Goal: Task Accomplishment & Management: Use online tool/utility

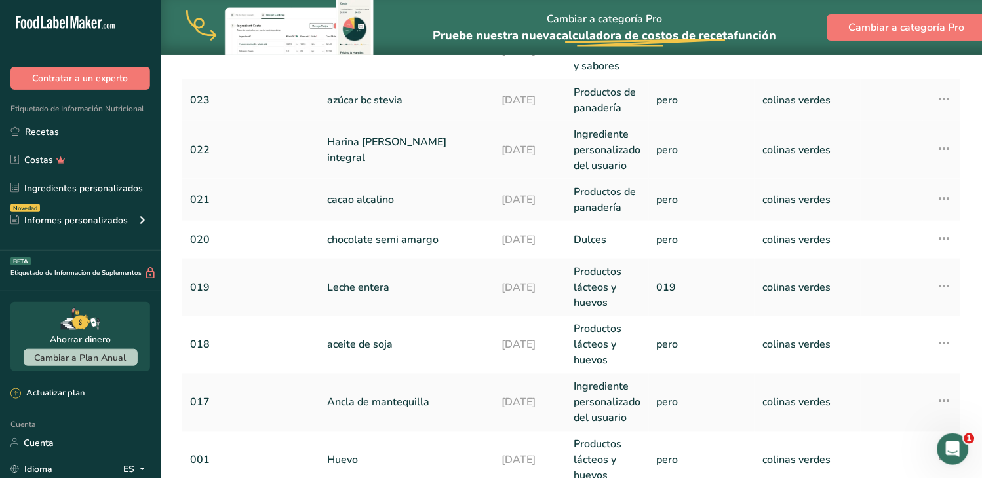
scroll to position [291, 0]
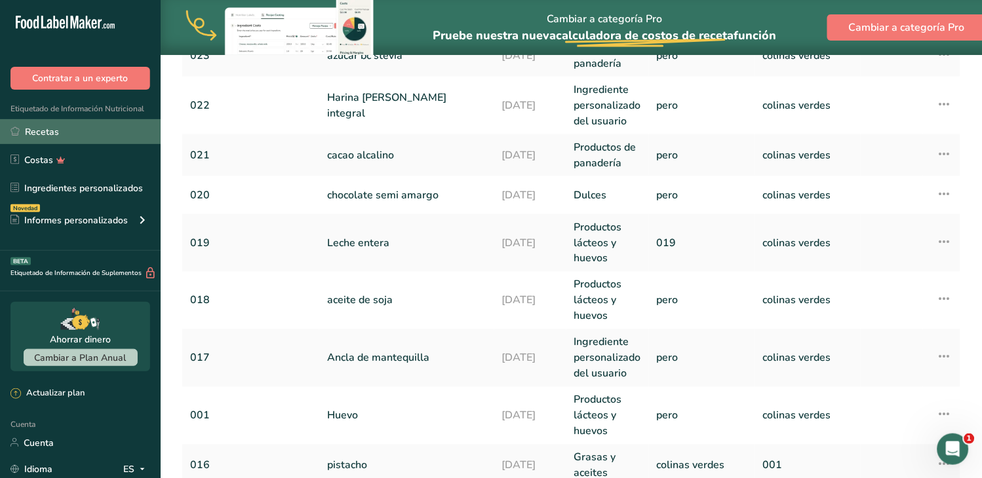
click at [56, 128] on font "Recetas" at bounding box center [42, 132] width 34 height 12
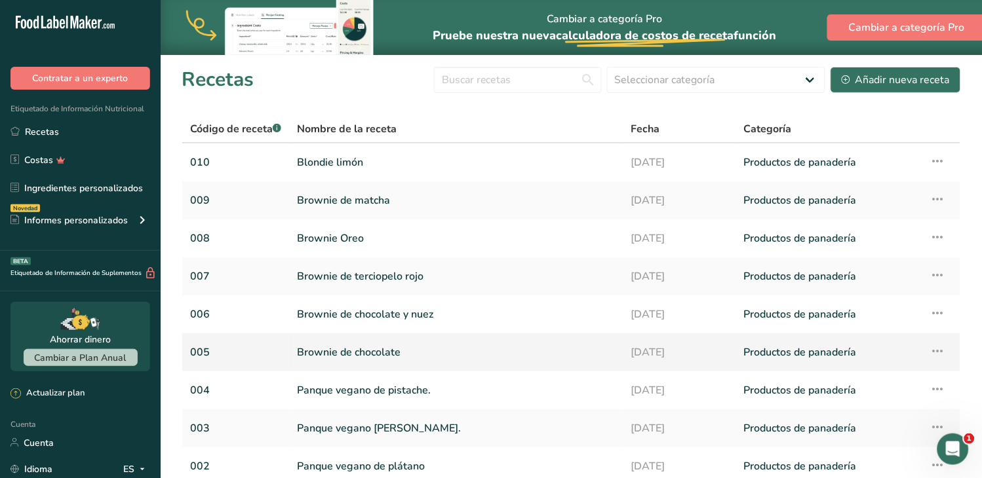
click at [349, 350] on font "Brownie de chocolate" at bounding box center [349, 352] width 104 height 14
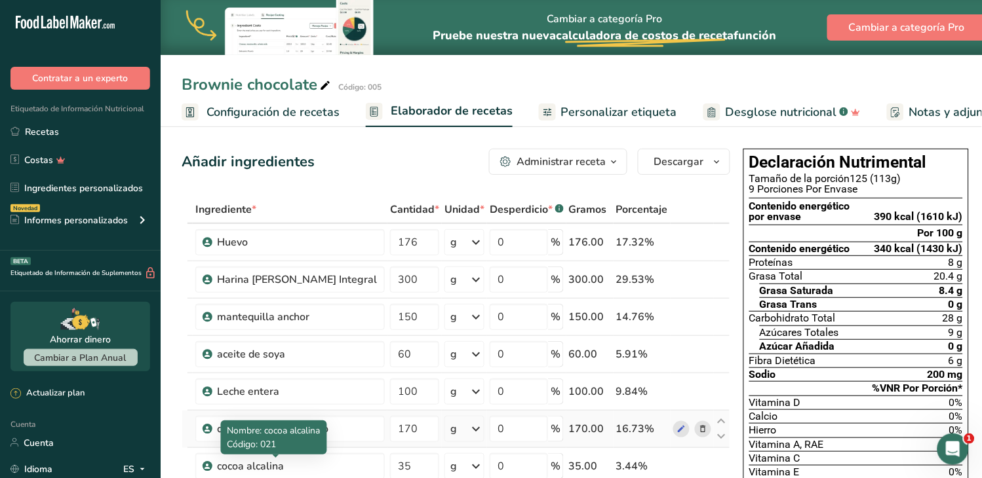
scroll to position [73, 0]
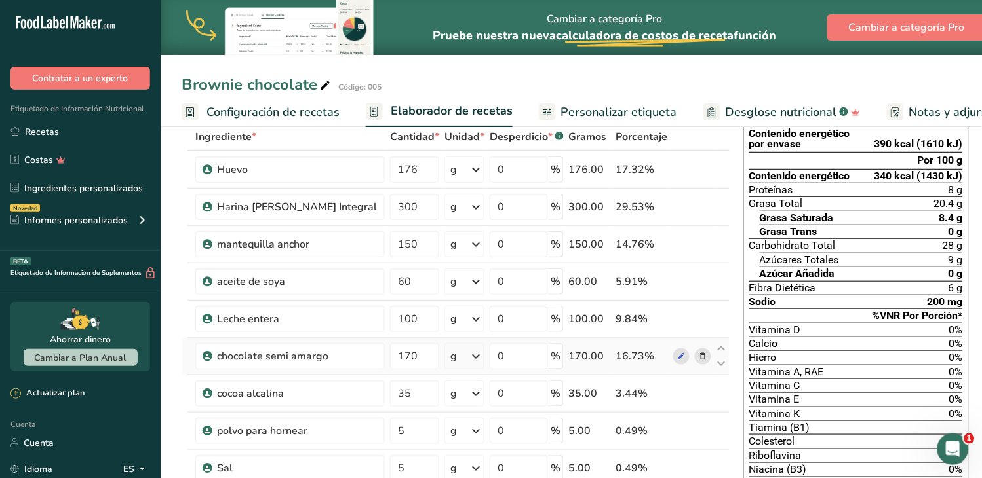
click at [698, 356] on icon at bounding box center [702, 357] width 9 height 14
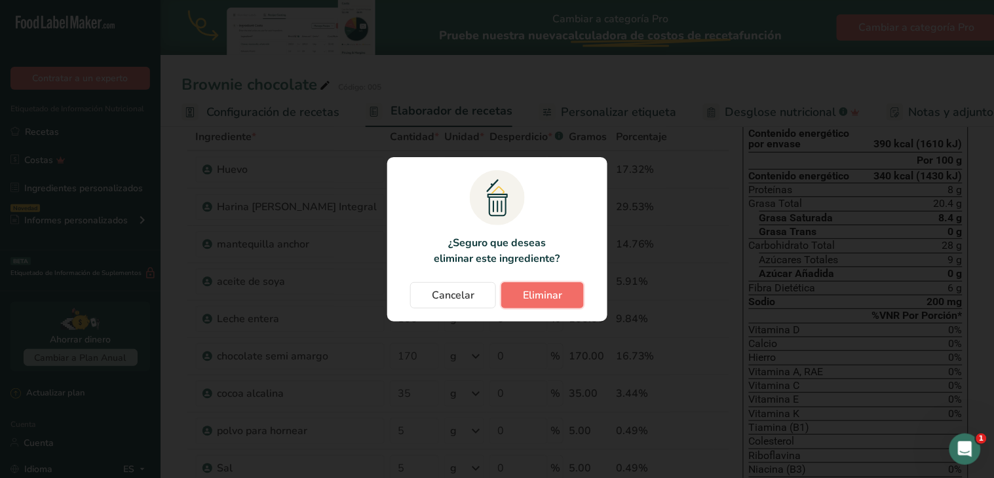
click at [519, 292] on button "Eliminar" at bounding box center [542, 295] width 83 height 26
type input "35"
type input "5"
type input "10"
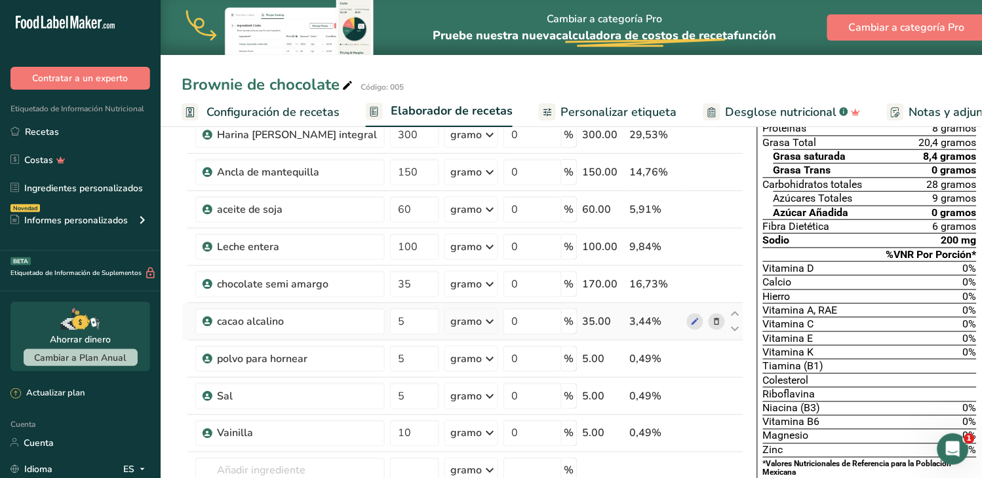
scroll to position [291, 0]
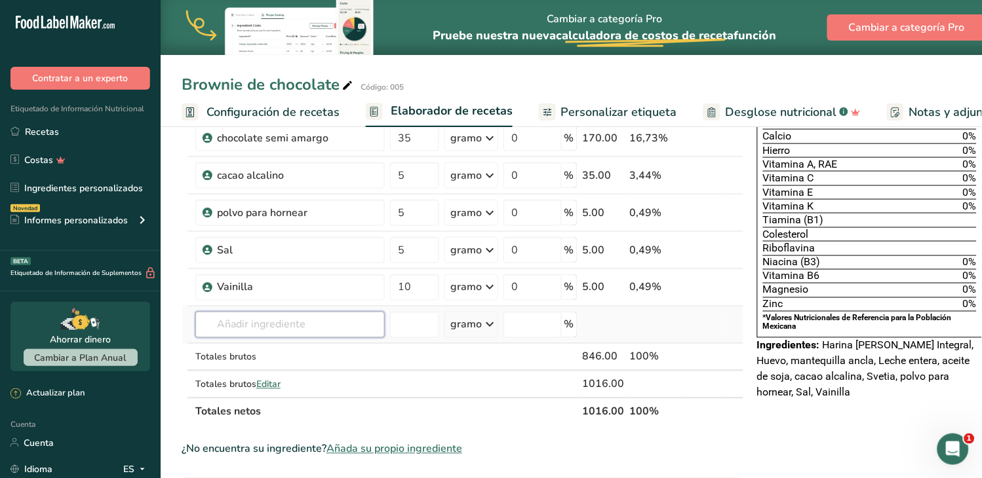
click at [233, 338] on input "text" at bounding box center [289, 325] width 189 height 26
click at [264, 286] on font "Harina [PERSON_NAME]" at bounding box center [287, 279] width 105 height 12
type input "Chocolate vegano"
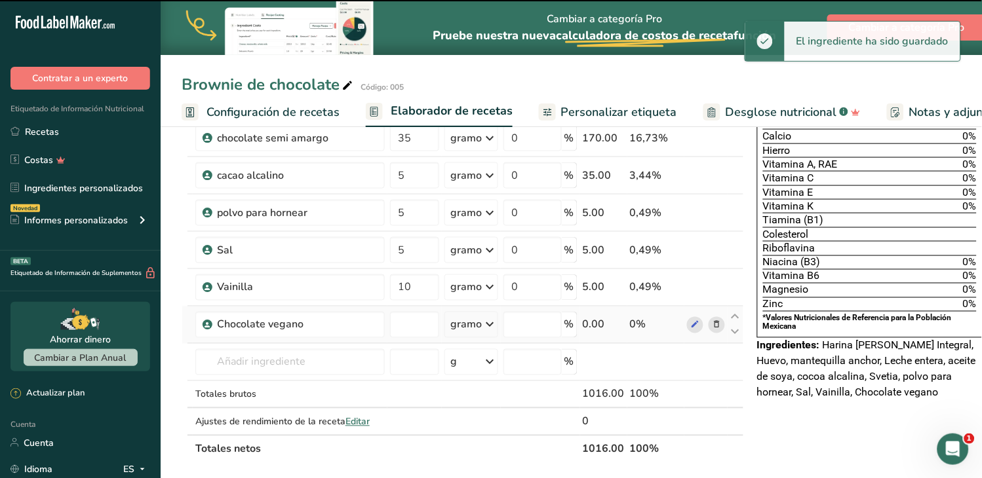
type input "0"
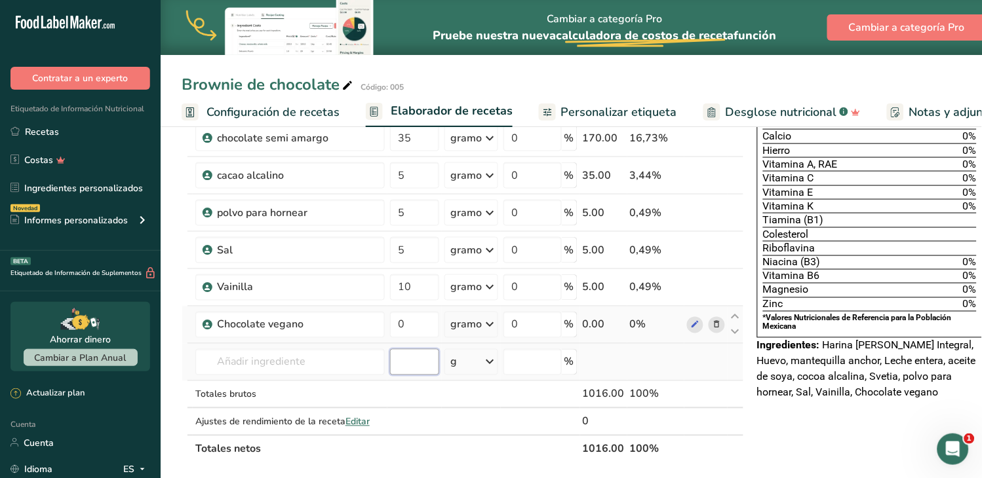
click at [390, 375] on input "number" at bounding box center [414, 362] width 49 height 26
click at [390, 338] on input "0" at bounding box center [414, 325] width 49 height 26
type input "170"
click at [414, 424] on div "Ingrediente * Cantidad * Unidad * Desperdicio * .a-a{fill:#347362;}.b-a{fill:#f…" at bounding box center [462, 184] width 562 height 558
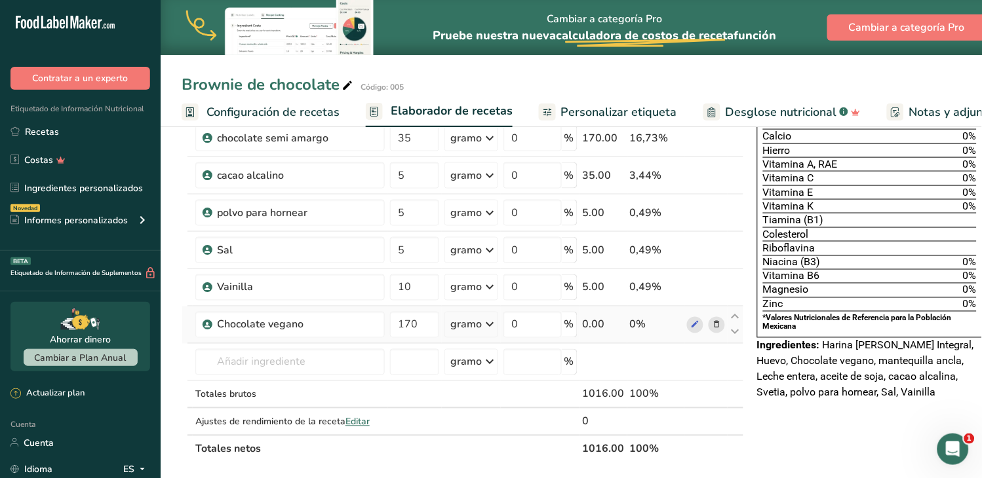
click at [712, 332] on icon at bounding box center [716, 325] width 9 height 14
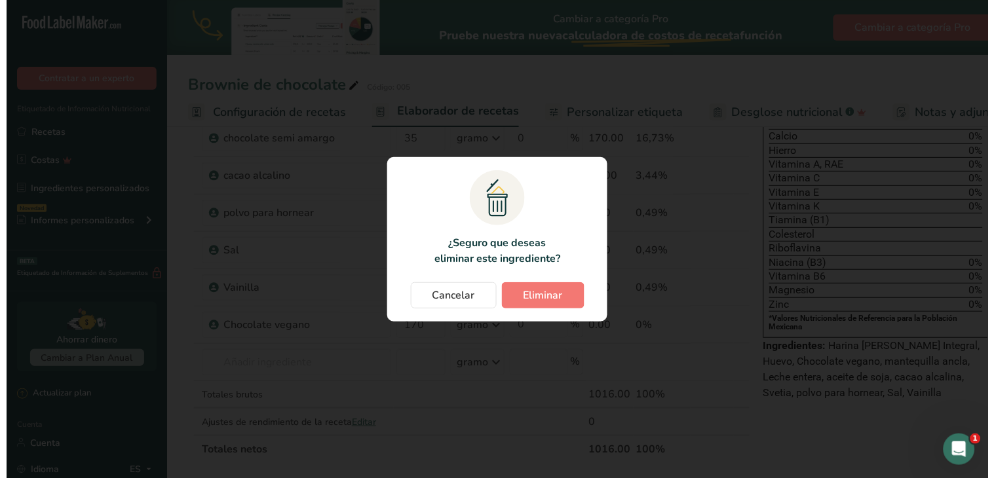
scroll to position [275, 0]
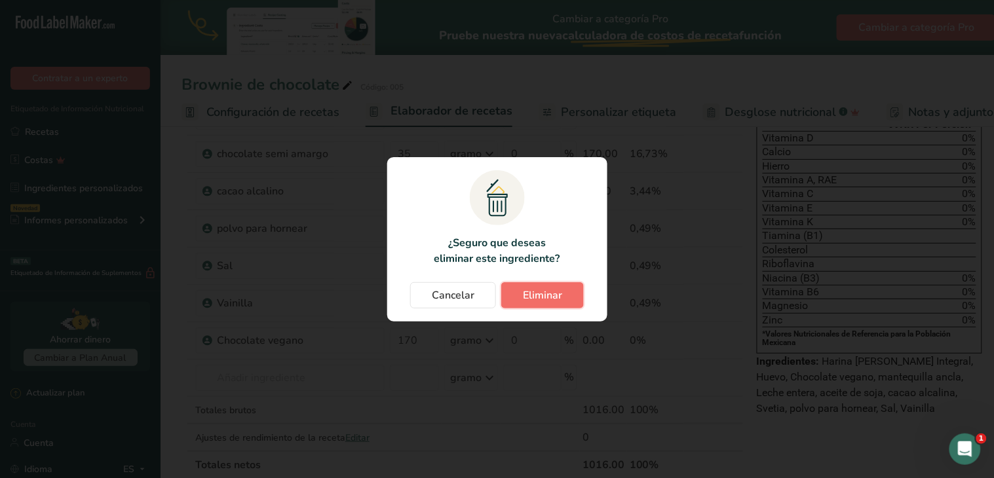
click at [533, 299] on font "Eliminar" at bounding box center [542, 295] width 39 height 14
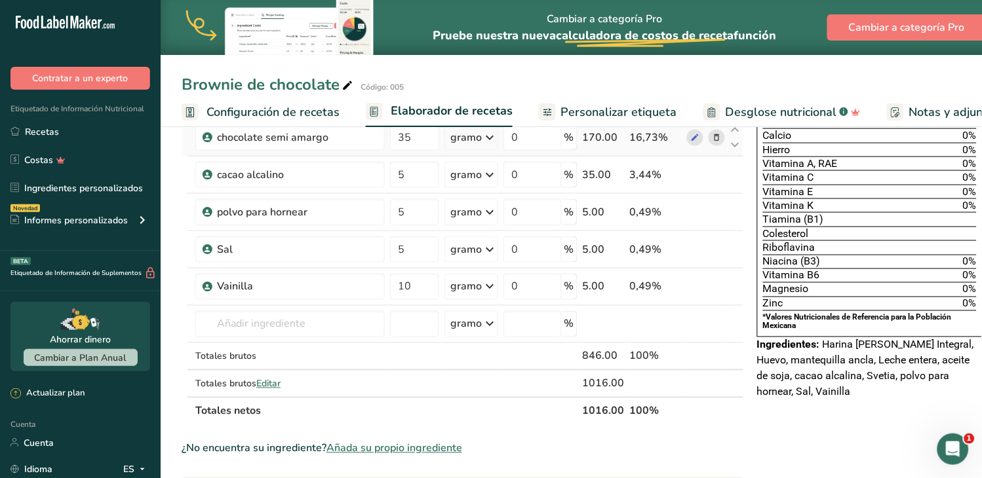
scroll to position [364, 0]
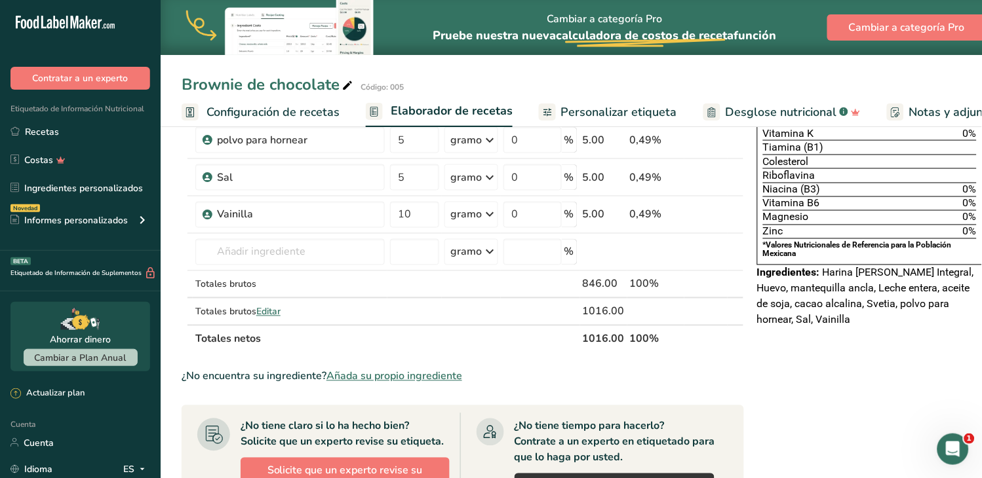
click at [410, 384] on font "Añada su propio ingrediente" at bounding box center [394, 377] width 136 height 14
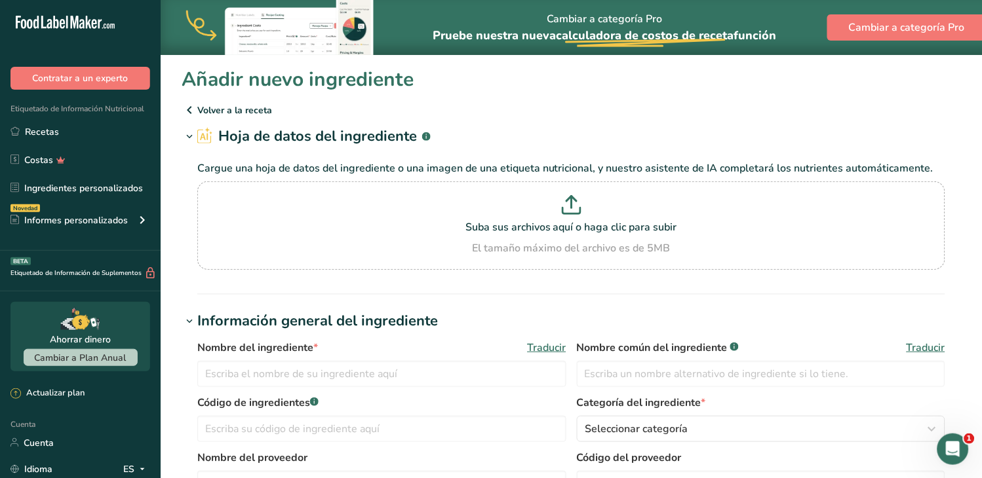
scroll to position [73, 0]
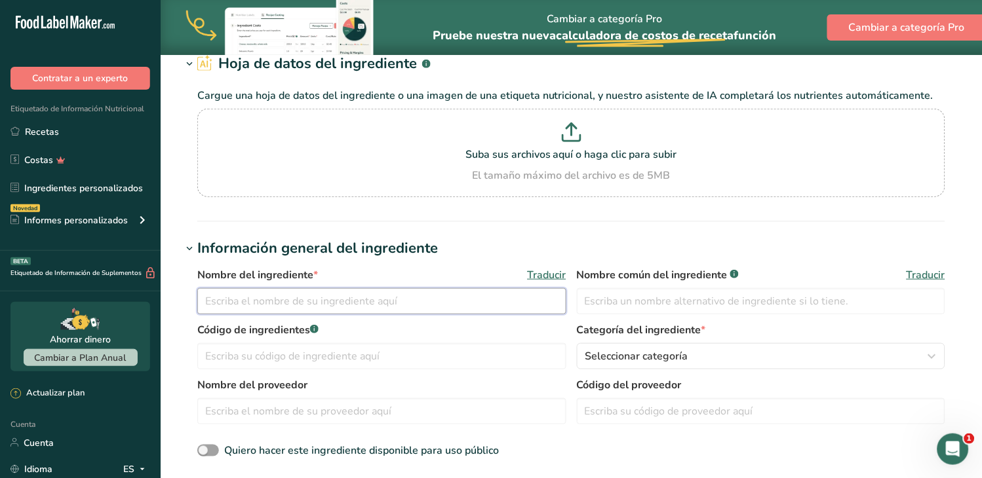
click at [238, 306] on input "text" at bounding box center [381, 301] width 369 height 26
drag, startPoint x: 306, startPoint y: 303, endPoint x: 205, endPoint y: 313, distance: 101.4
click at [205, 313] on input "chocolate amargo" at bounding box center [381, 301] width 369 height 26
type input "chocolate amargo"
click at [603, 312] on input "text" at bounding box center [761, 301] width 369 height 26
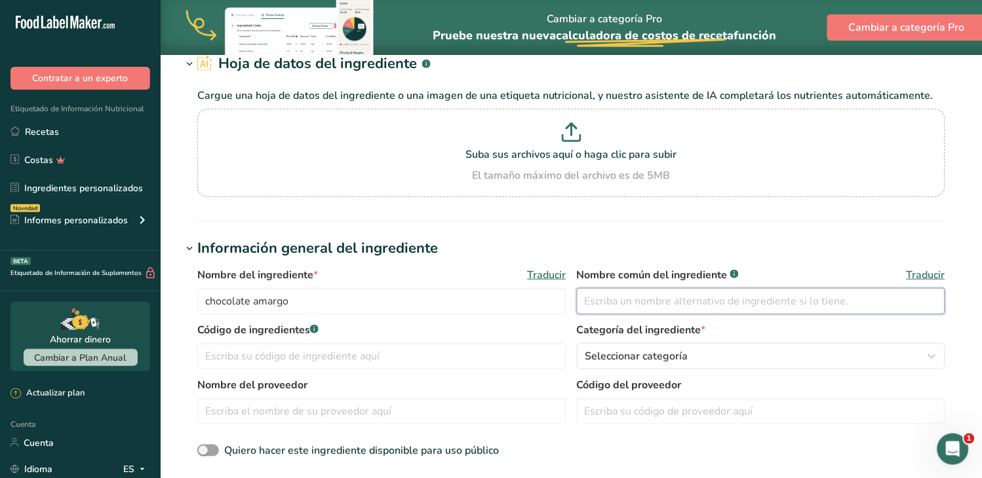
click at [613, 298] on input "text" at bounding box center [761, 301] width 369 height 26
paste input "chocolate amargo"
type input "chocolate amargo"
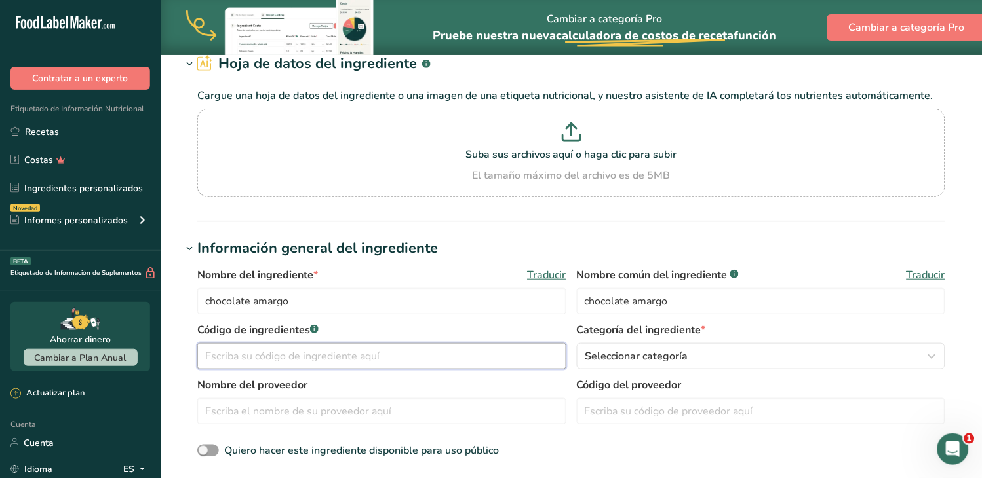
click at [295, 362] on input "text" at bounding box center [381, 356] width 369 height 26
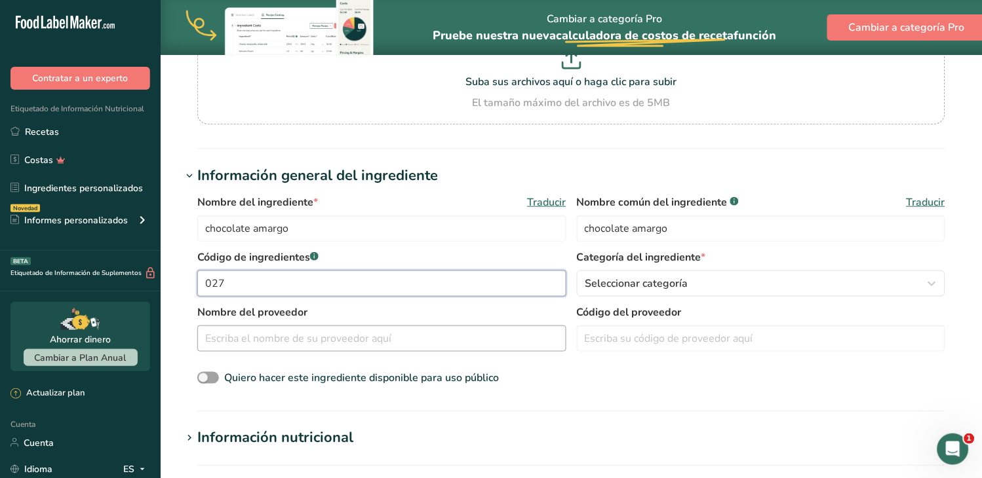
type input "027"
click at [309, 344] on input "text" at bounding box center [381, 339] width 369 height 26
type input "maar"
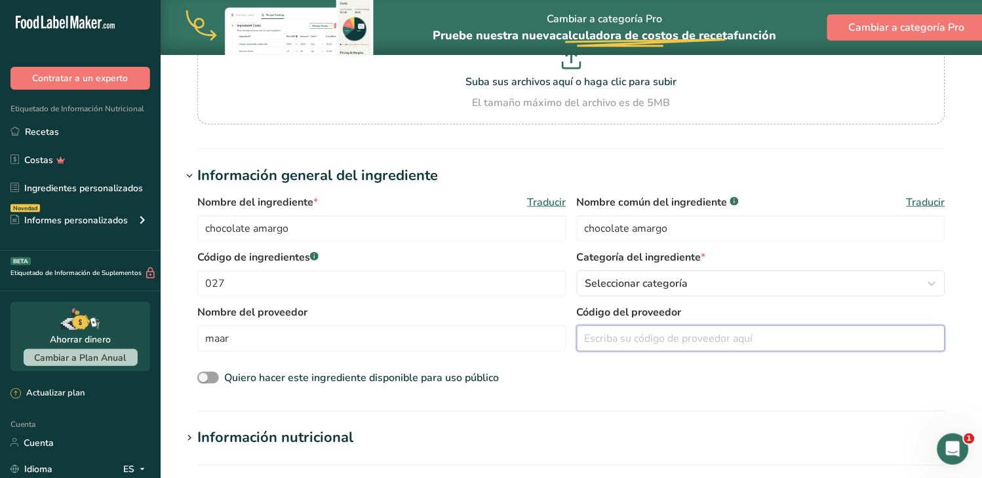
click at [705, 347] on input "text" at bounding box center [761, 339] width 369 height 26
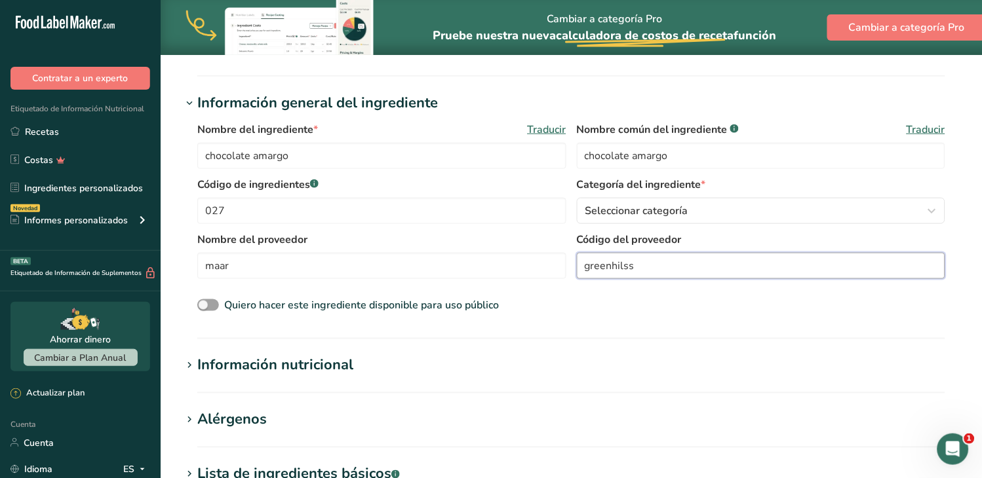
scroll to position [291, 0]
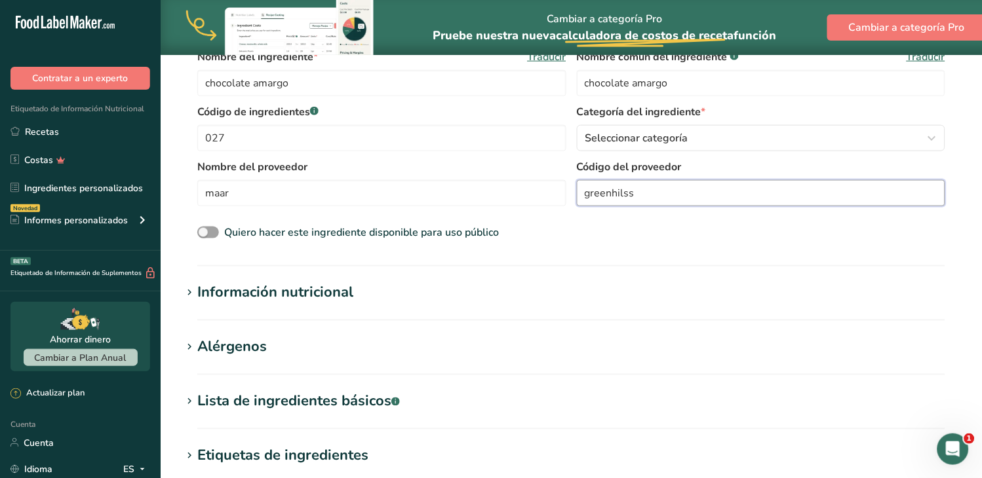
type input "greenhilss"
click at [191, 289] on icon at bounding box center [189, 293] width 12 height 18
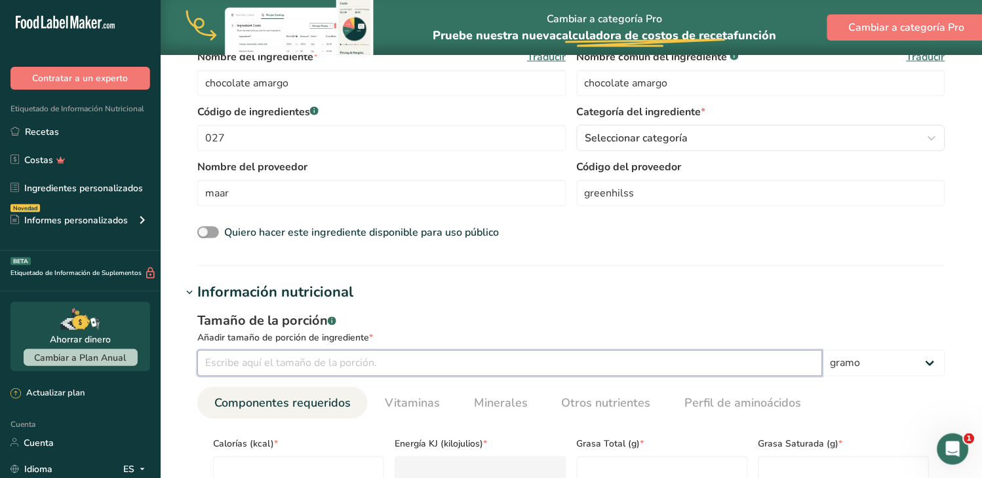
click at [225, 367] on input "number" at bounding box center [509, 364] width 625 height 26
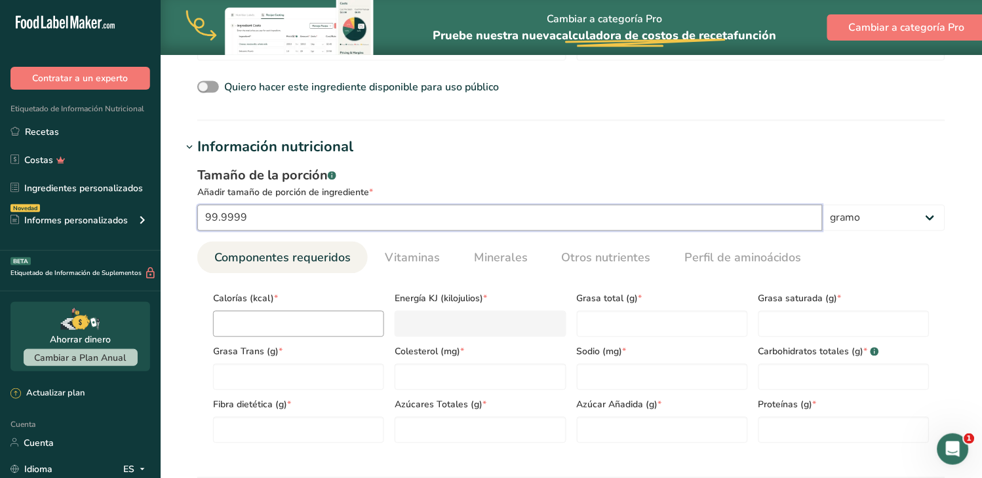
type input "99.9999"
click at [254, 324] on input "number" at bounding box center [298, 324] width 171 height 26
type input "4"
type KJ "16.7"
type input "480"
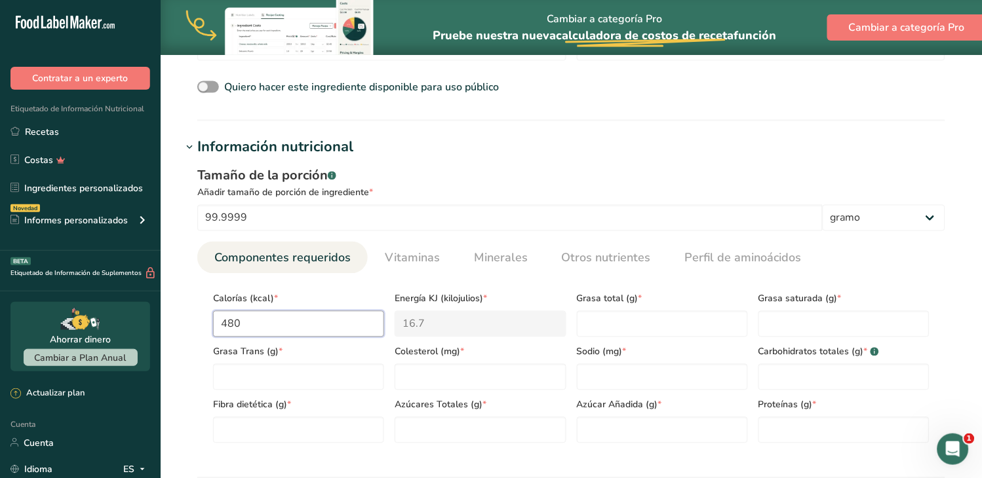
type KJ "2008.3"
type input "480"
click at [607, 324] on Fat "number" at bounding box center [662, 324] width 171 height 26
type Fat "36"
click at [821, 310] on div "Grasa saturada (g) *" at bounding box center [843, 310] width 181 height 53
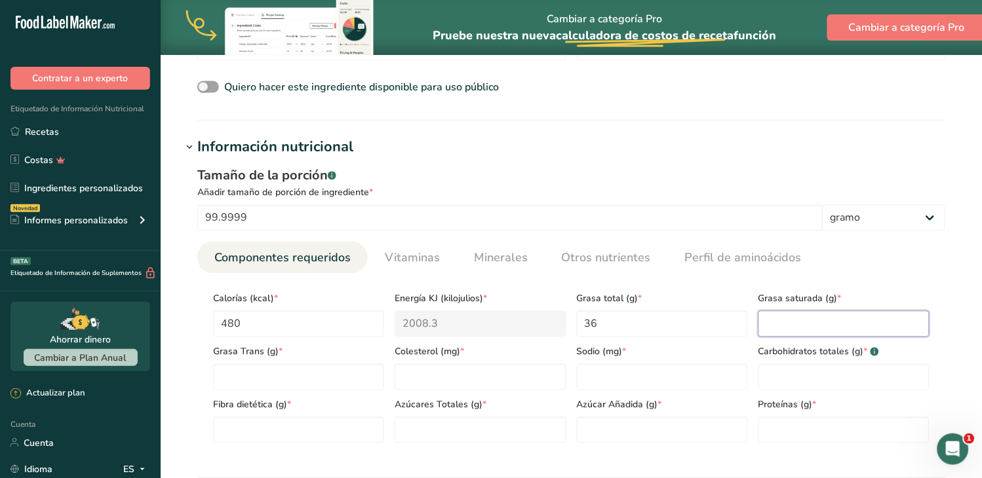
click at [809, 319] on Fat "number" at bounding box center [843, 324] width 171 height 26
type Fat "0"
type Fat "22"
click at [311, 373] on Fat "number" at bounding box center [298, 377] width 171 height 26
type Fat "0"
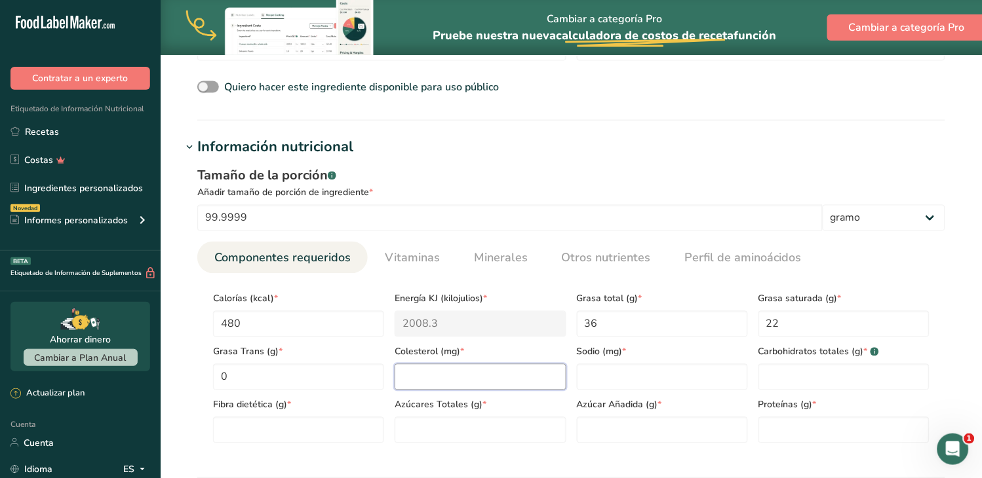
click at [408, 376] on input "number" at bounding box center [479, 377] width 171 height 26
type input "0"
click at [607, 375] on input "number" at bounding box center [662, 377] width 171 height 26
type input "5"
click at [777, 373] on Carbohydrates "number" at bounding box center [843, 377] width 171 height 26
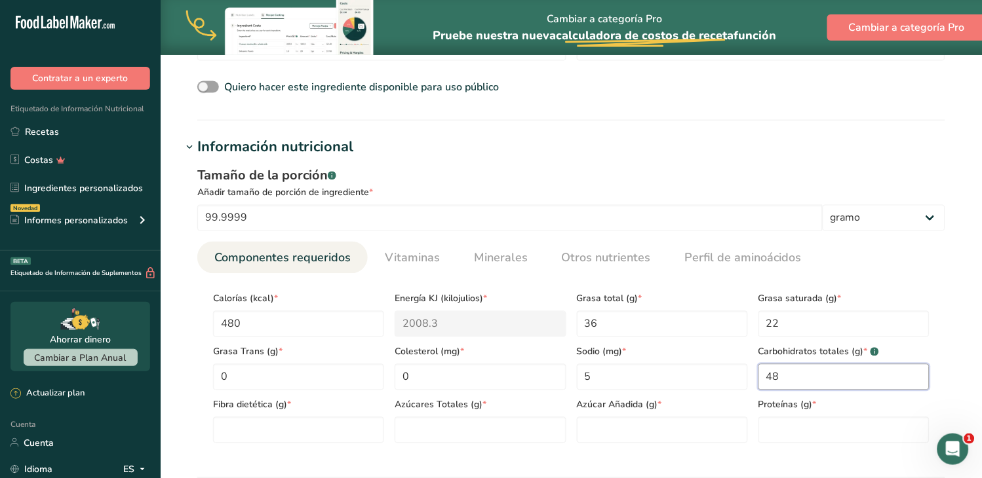
scroll to position [512, 0]
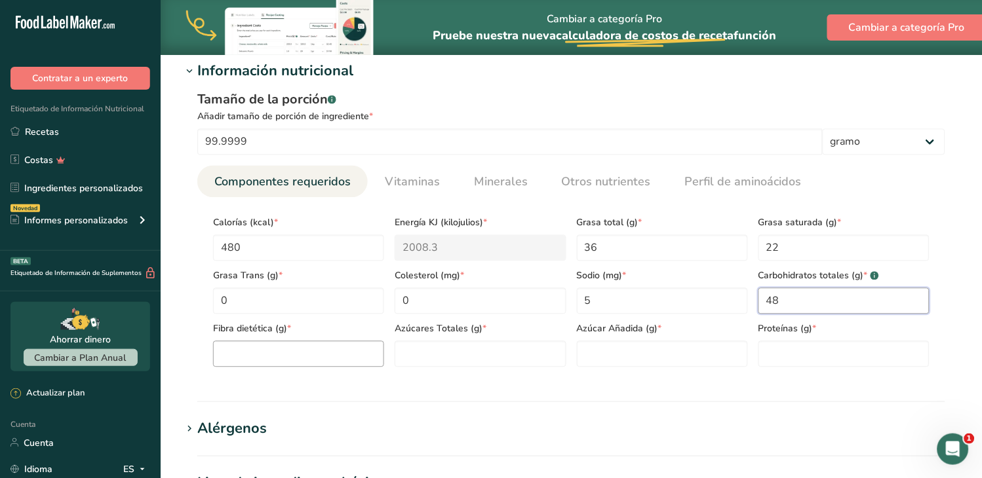
type Carbohydrates "48"
click at [282, 363] on Fiber "number" at bounding box center [298, 354] width 171 height 26
type Fiber "12"
click at [427, 357] on Sugars "number" at bounding box center [479, 354] width 171 height 26
type Sugars "28"
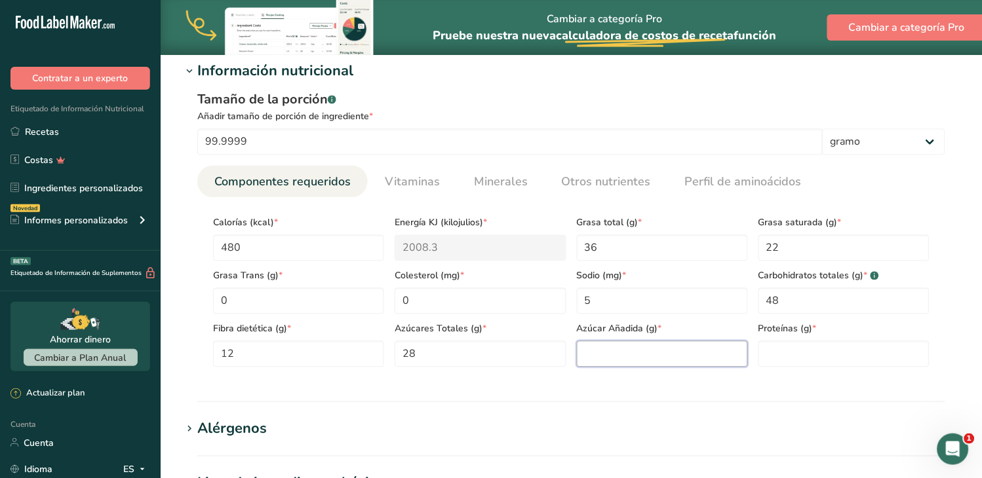
click at [615, 358] on Sugars "number" at bounding box center [662, 354] width 171 height 26
type Sugars "0"
click at [868, 353] on input "number" at bounding box center [843, 354] width 171 height 26
type input "8"
click at [409, 181] on font "Vitaminas" at bounding box center [412, 182] width 55 height 16
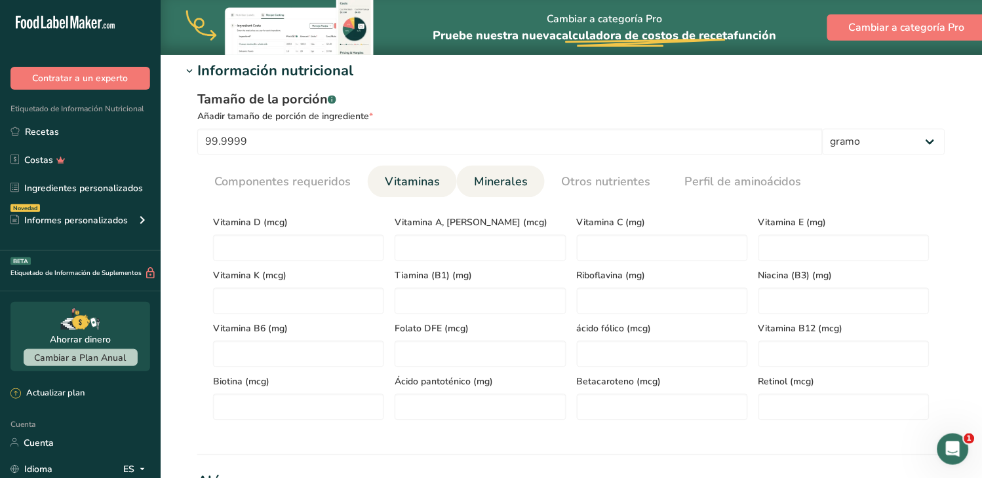
click at [494, 185] on font "Minerales" at bounding box center [501, 182] width 54 height 16
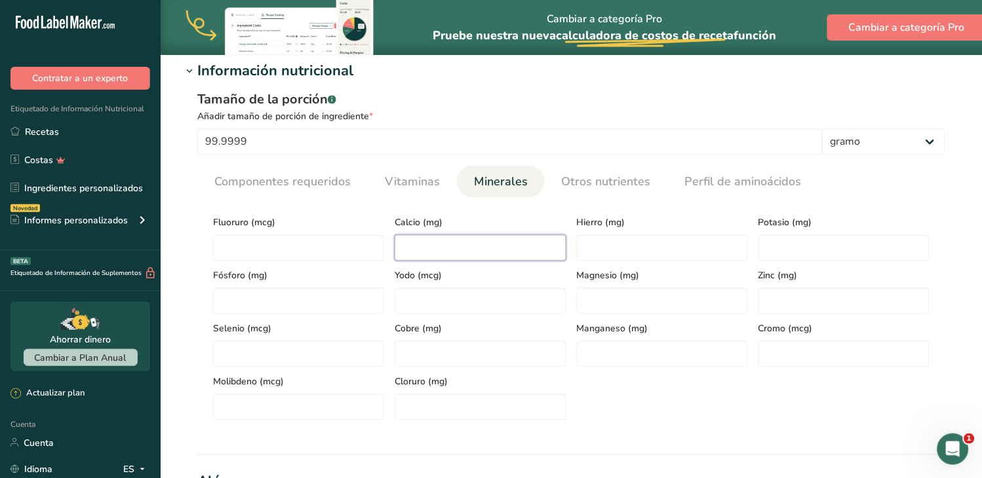
click at [402, 246] on input "number" at bounding box center [479, 248] width 171 height 26
type input "60"
click at [590, 258] on input "number" at bounding box center [662, 248] width 171 height 26
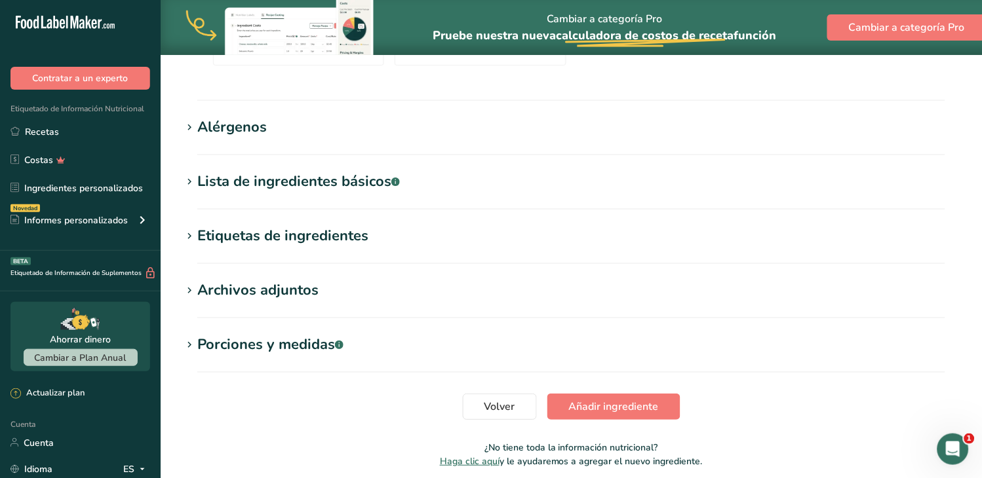
scroll to position [876, 0]
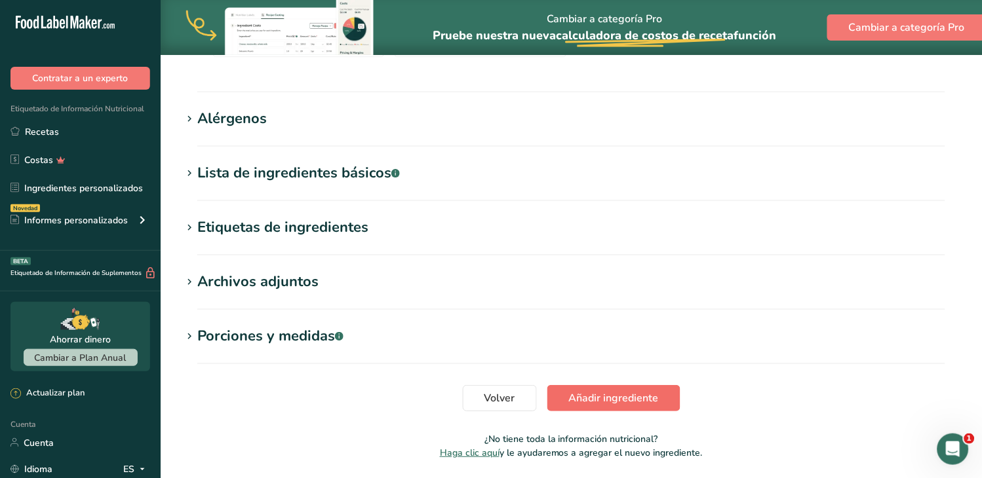
type input "8"
click at [627, 402] on font "Añadir ingrediente" at bounding box center [614, 398] width 90 height 14
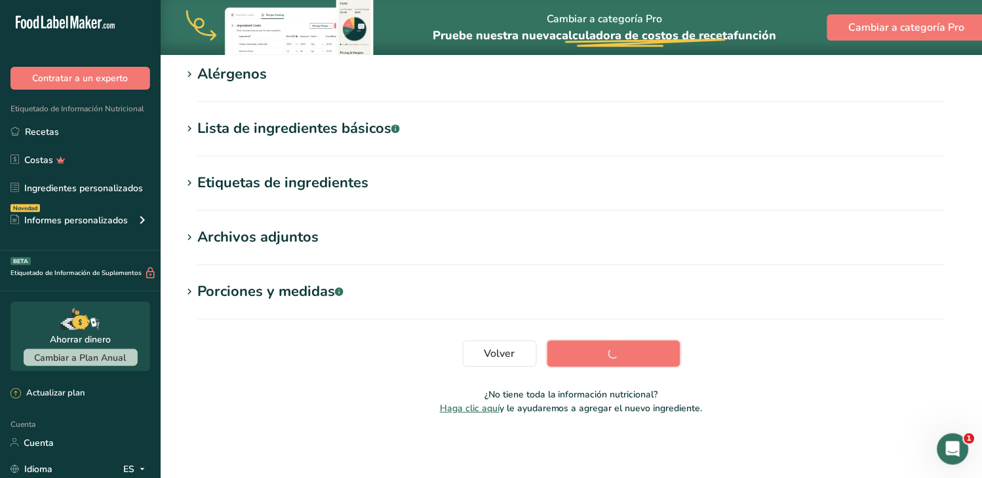
scroll to position [225, 0]
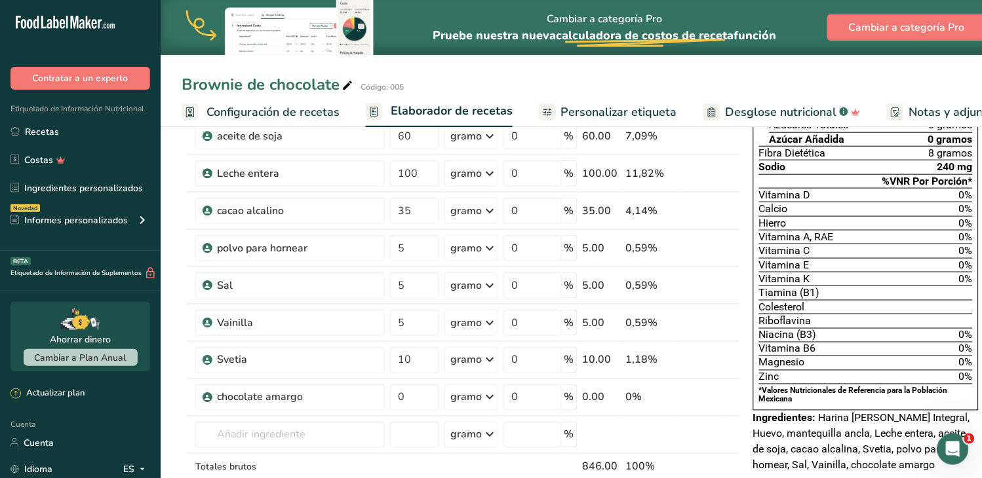
scroll to position [291, 0]
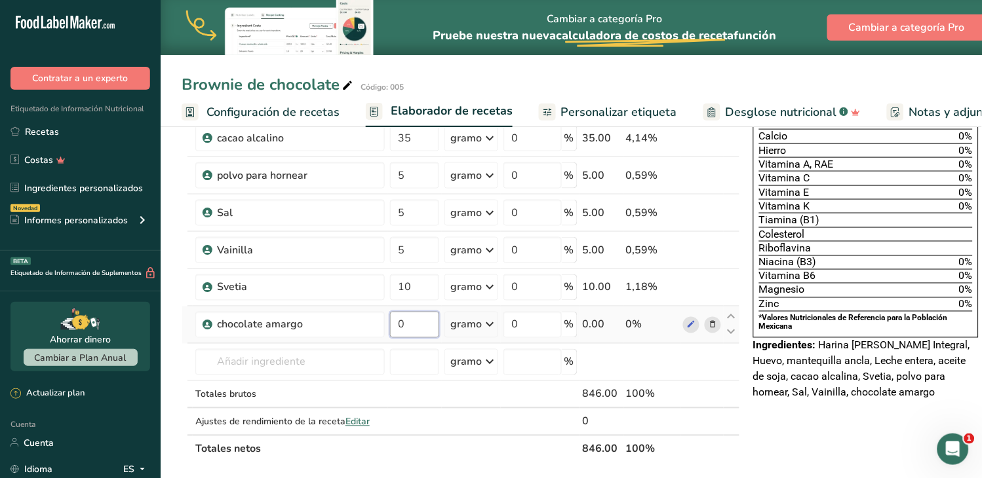
click at [390, 326] on input "0" at bounding box center [414, 325] width 49 height 26
type input "170"
click at [382, 402] on div "Ingrediente * Cantidad * Unidad * Desperdicio * .a-a{fill:#347362;}.b-a{fill:#f…" at bounding box center [460, 184] width 558 height 558
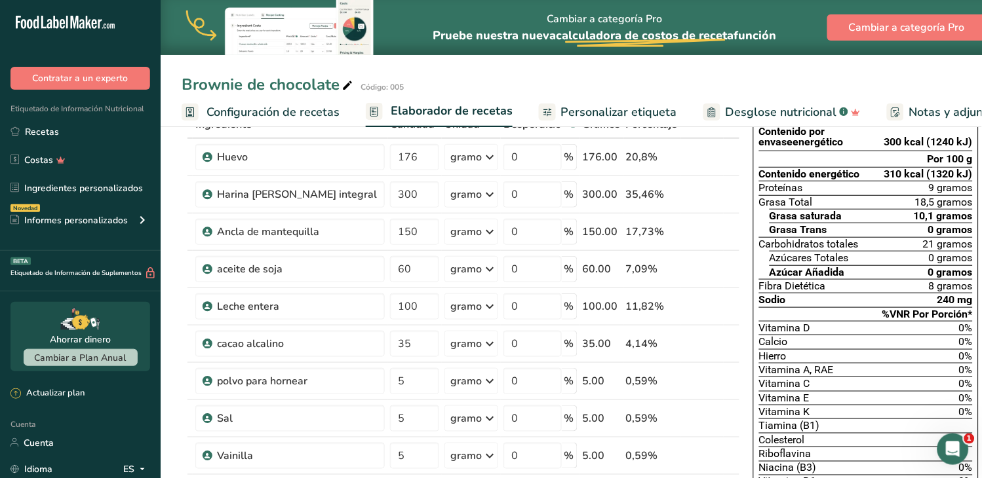
scroll to position [0, 0]
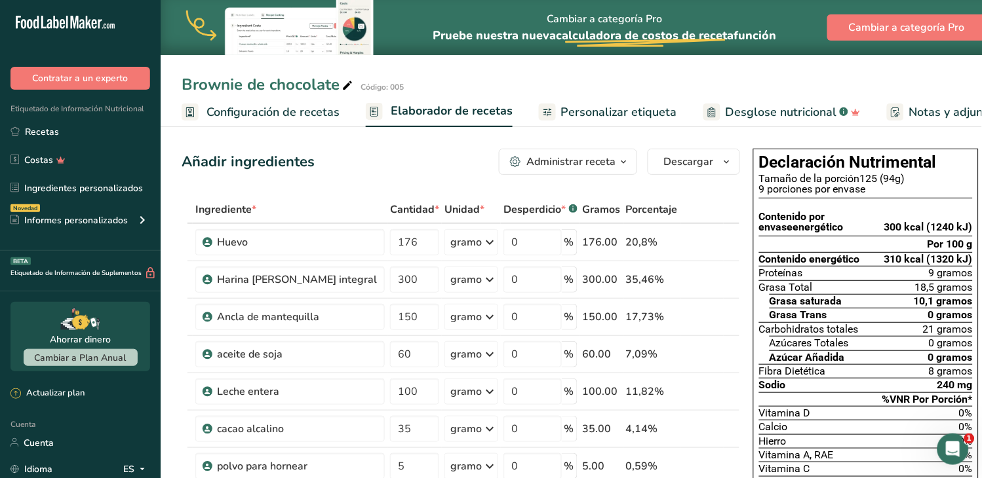
click at [607, 109] on font "Personalizar etiqueta" at bounding box center [619, 112] width 116 height 16
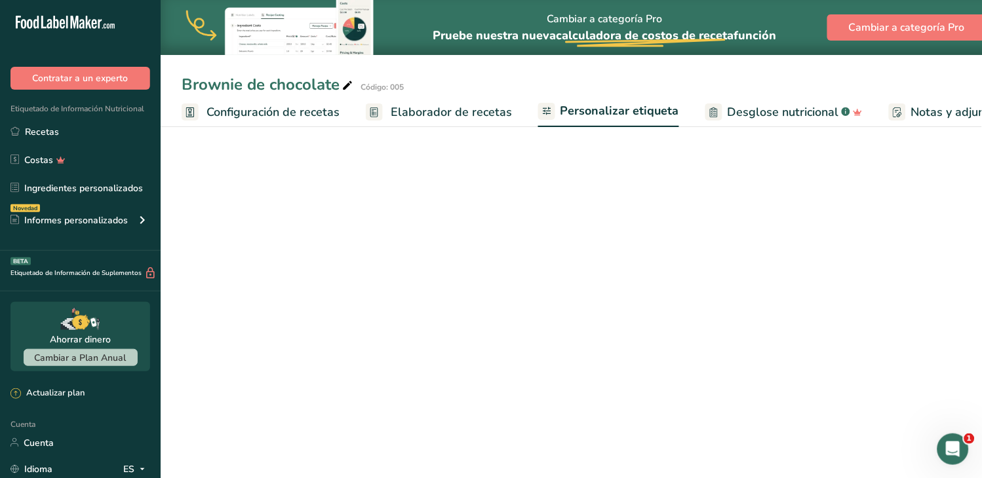
scroll to position [0, 206]
